Goal: Task Accomplishment & Management: Use online tool/utility

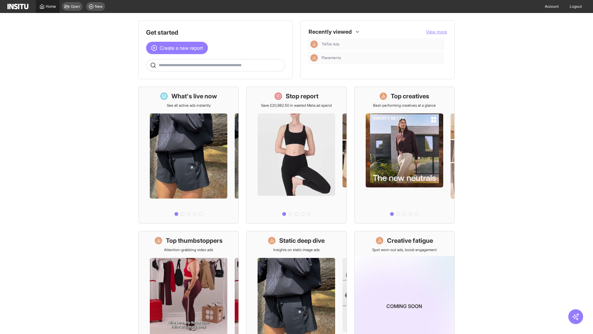
click at [48, 6] on span "Home" at bounding box center [51, 6] width 10 height 5
click at [178, 48] on span "Create a new report" at bounding box center [181, 47] width 43 height 7
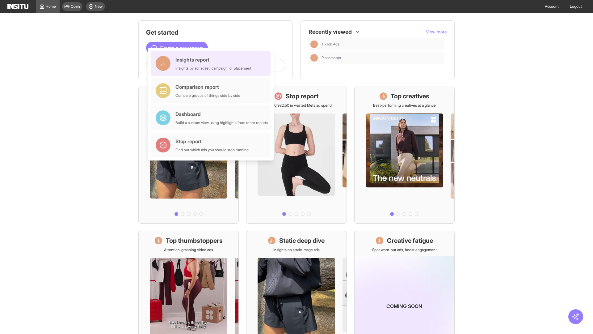
click at [212, 63] on div "Insights report Insights by ad, adset, campaign, or placement" at bounding box center [213, 63] width 76 height 15
